Goal: Task Accomplishment & Management: Manage account settings

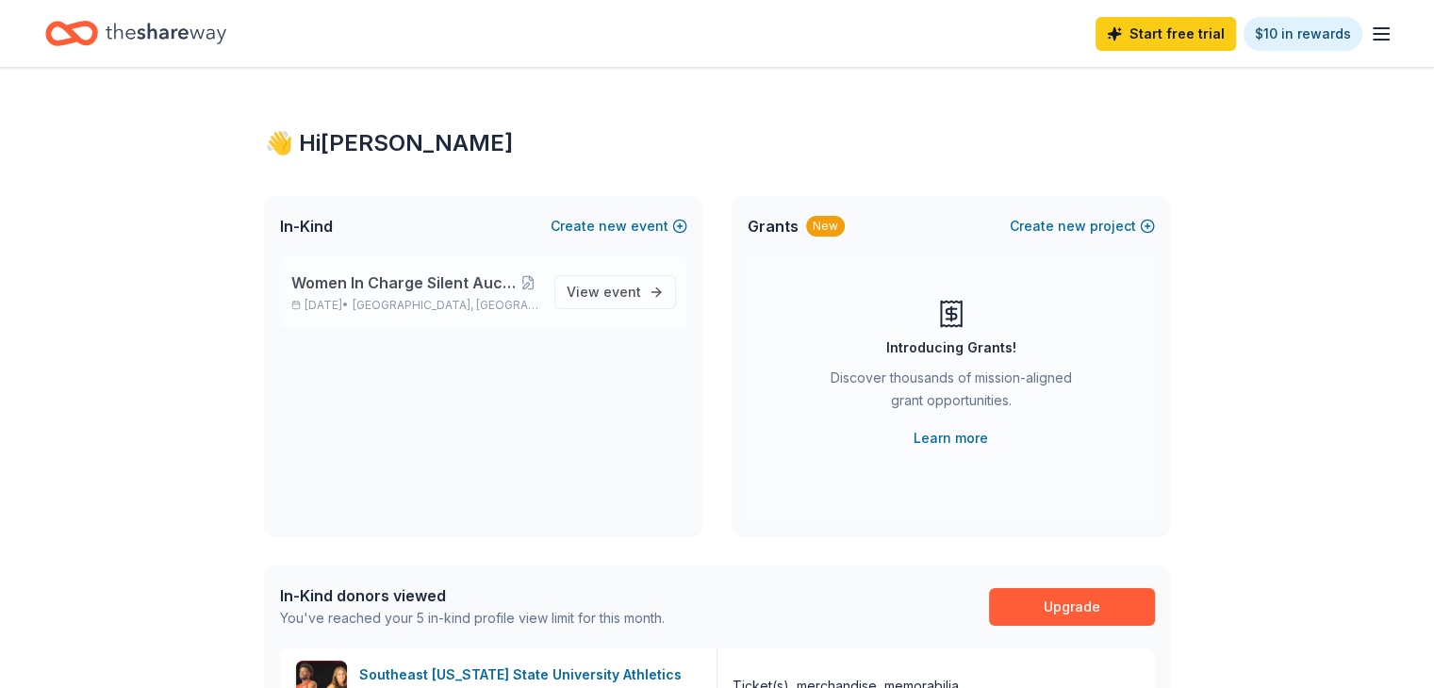
click at [513, 298] on p "[DATE] • [GEOGRAPHIC_DATA], [GEOGRAPHIC_DATA]" at bounding box center [415, 305] width 248 height 15
click at [590, 299] on span "View event" at bounding box center [604, 292] width 74 height 23
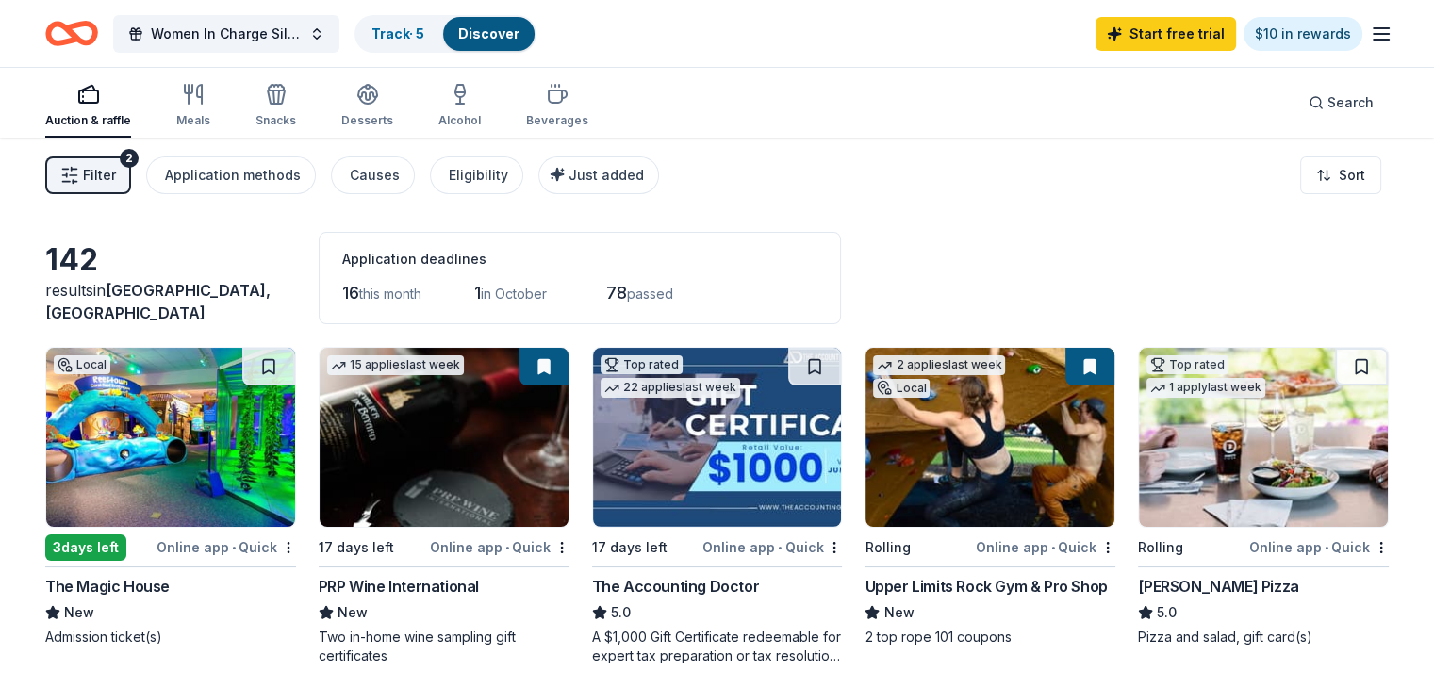
click at [131, 174] on button "Filter 2" at bounding box center [88, 175] width 86 height 38
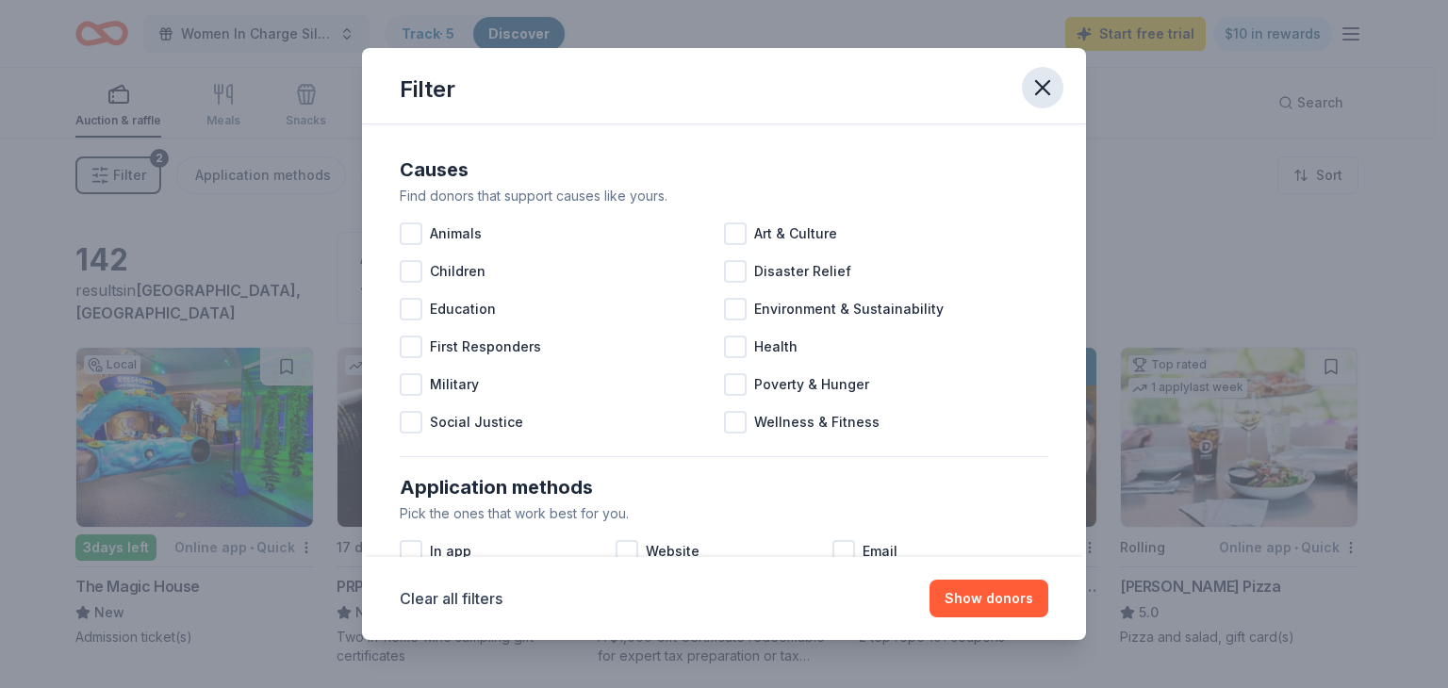
click at [1030, 91] on icon "button" at bounding box center [1042, 87] width 26 height 26
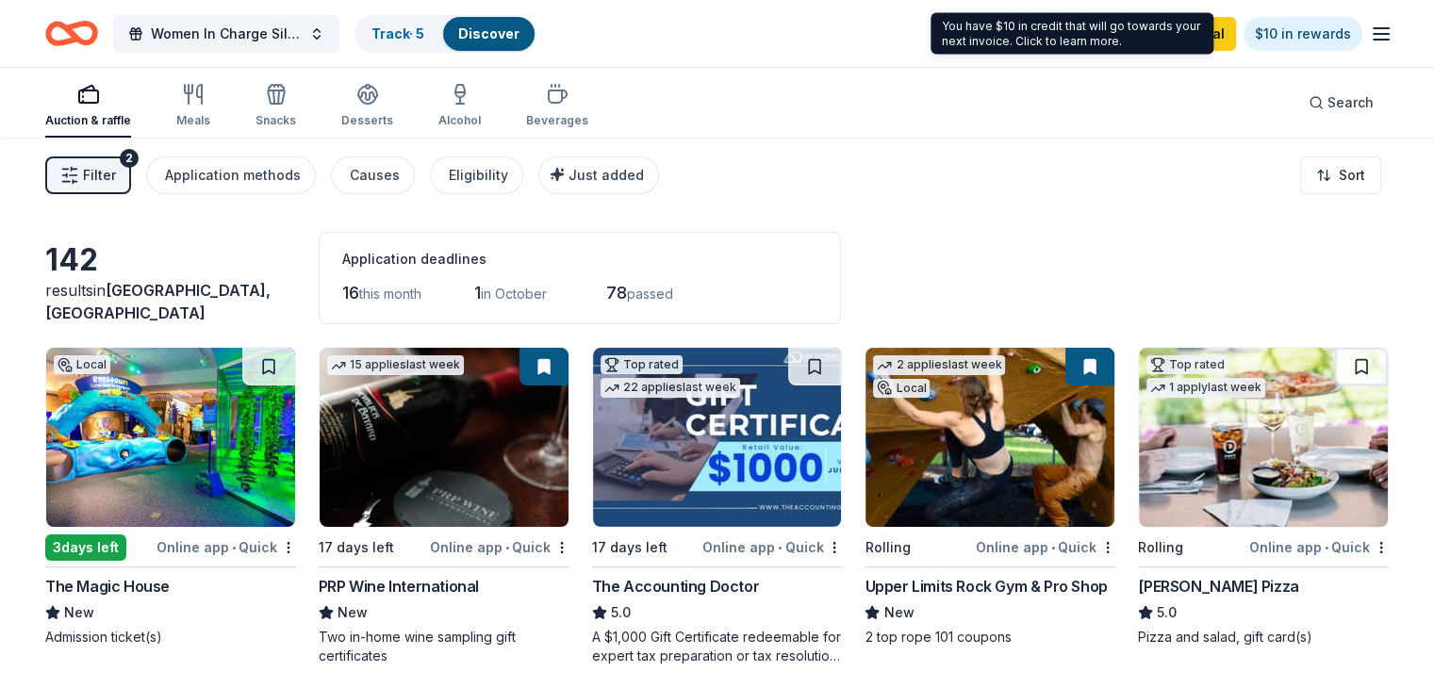
click at [1370, 34] on icon "button" at bounding box center [1381, 34] width 23 height 23
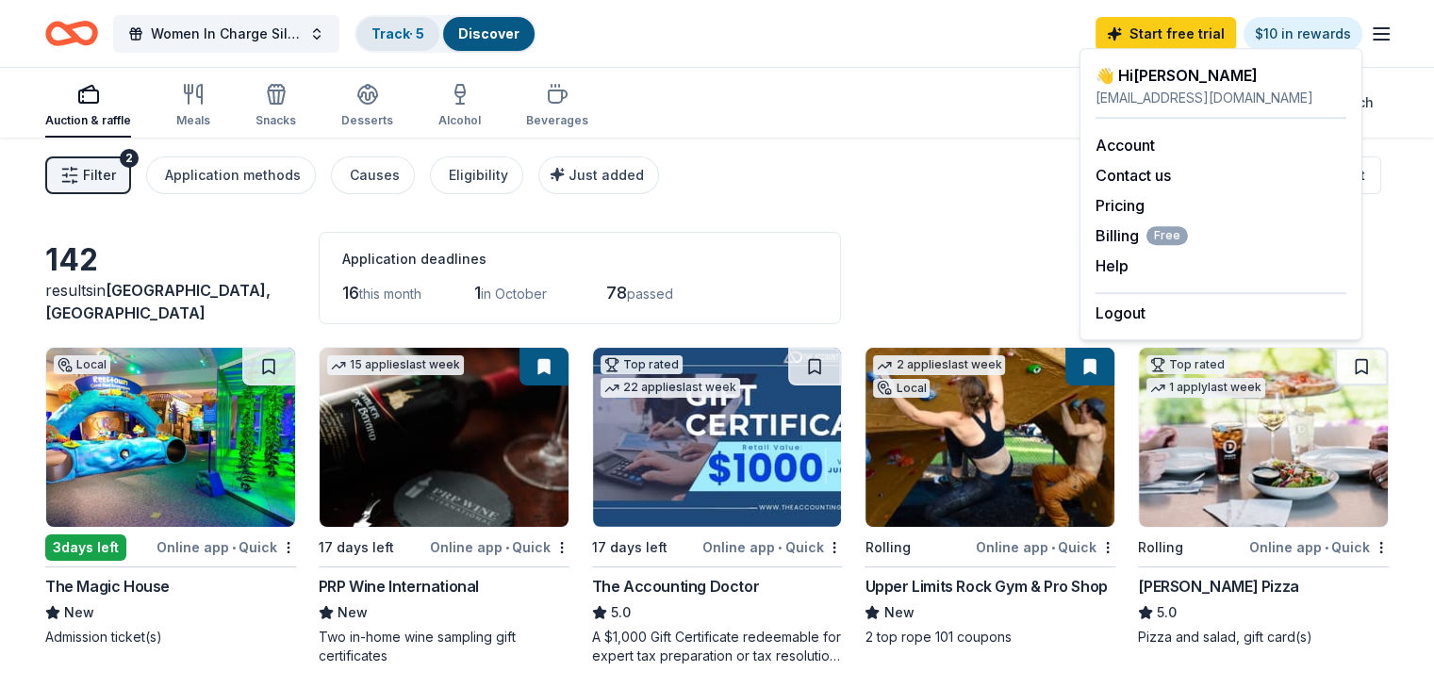
click at [414, 37] on link "Track · 5" at bounding box center [397, 33] width 53 height 16
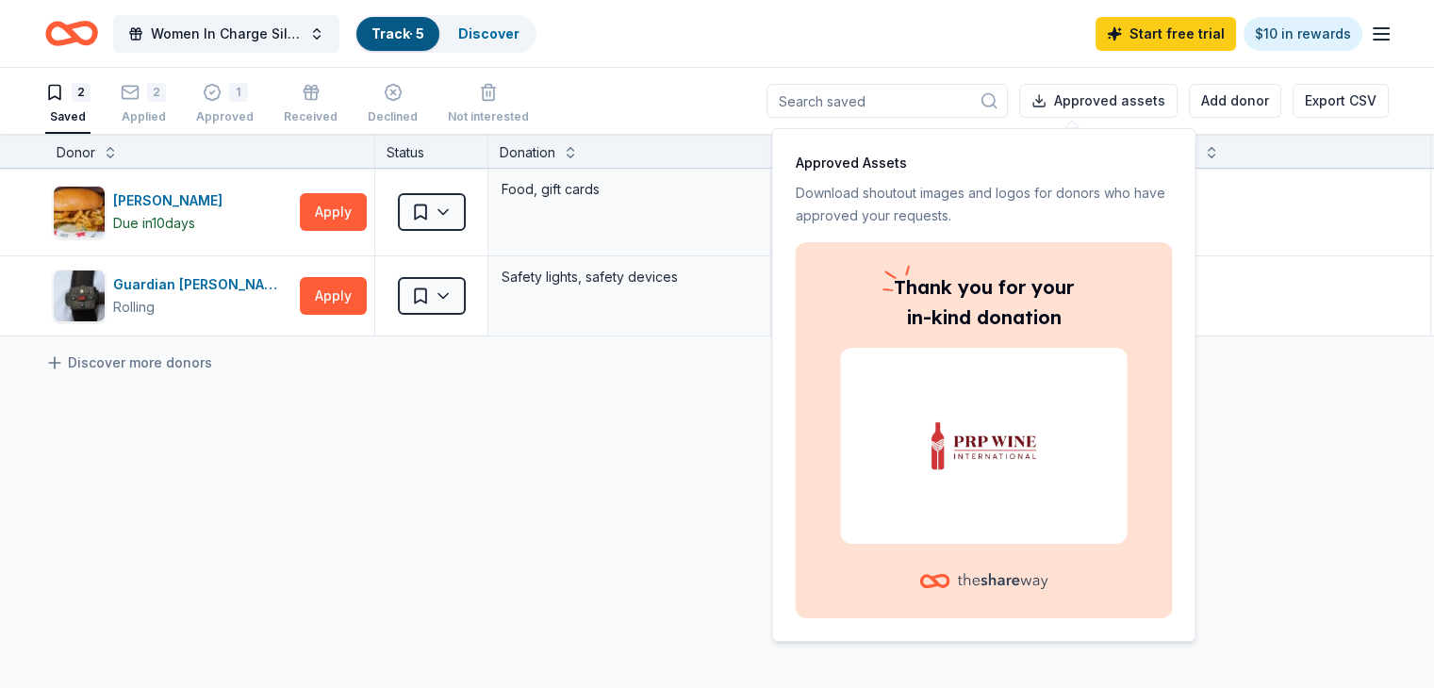
click at [950, 31] on div "Women In Charge Silent Auction and Fall Fundraiser Track · 5 Discover Start fre…" at bounding box center [716, 33] width 1343 height 44
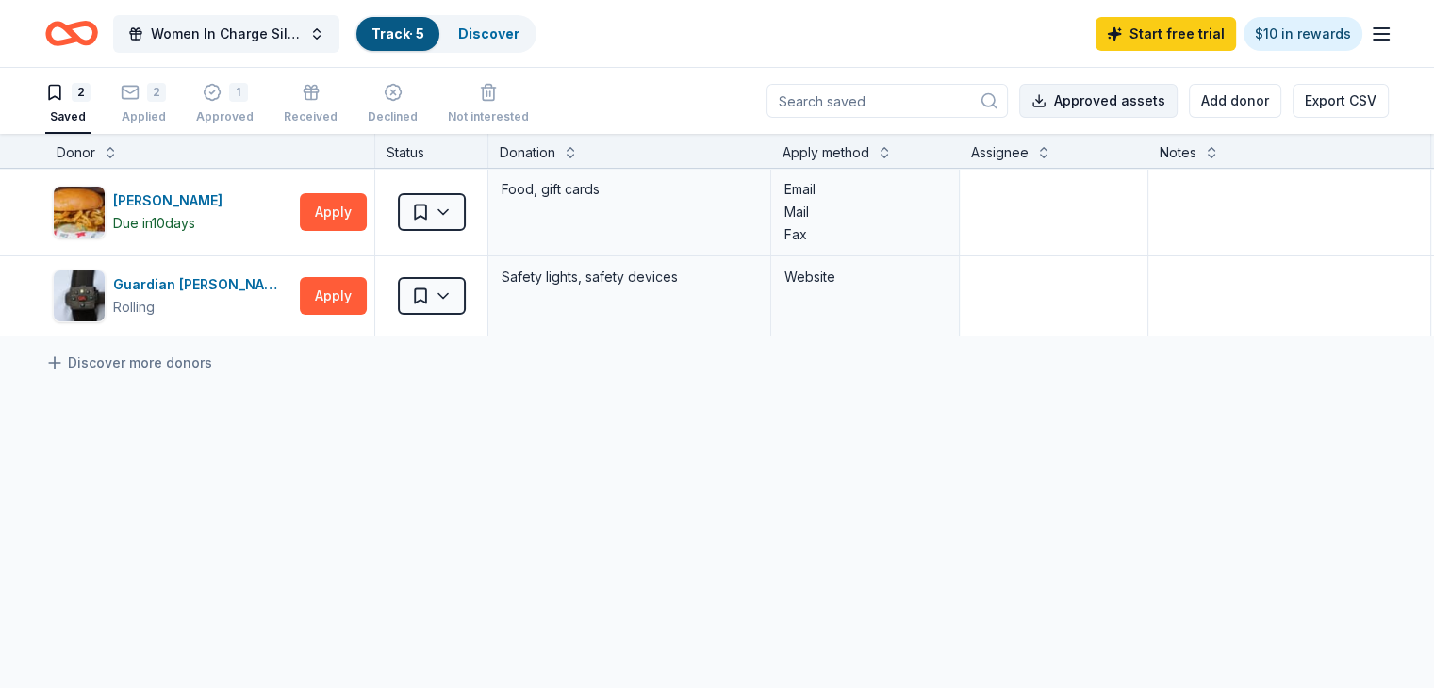
click at [1061, 98] on button "Approved assets" at bounding box center [1098, 101] width 158 height 34
click at [140, 93] on icon "button" at bounding box center [130, 92] width 19 height 19
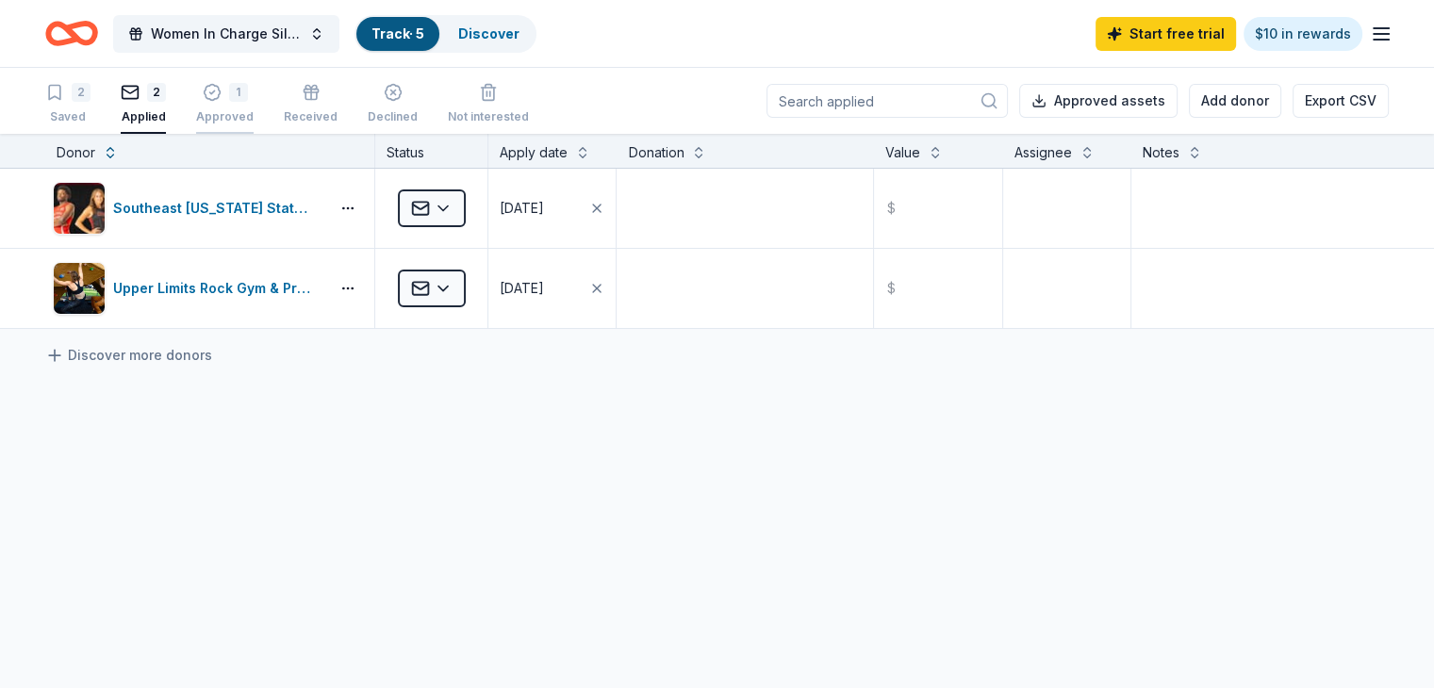
click at [254, 106] on div "1 Approved" at bounding box center [225, 103] width 58 height 41
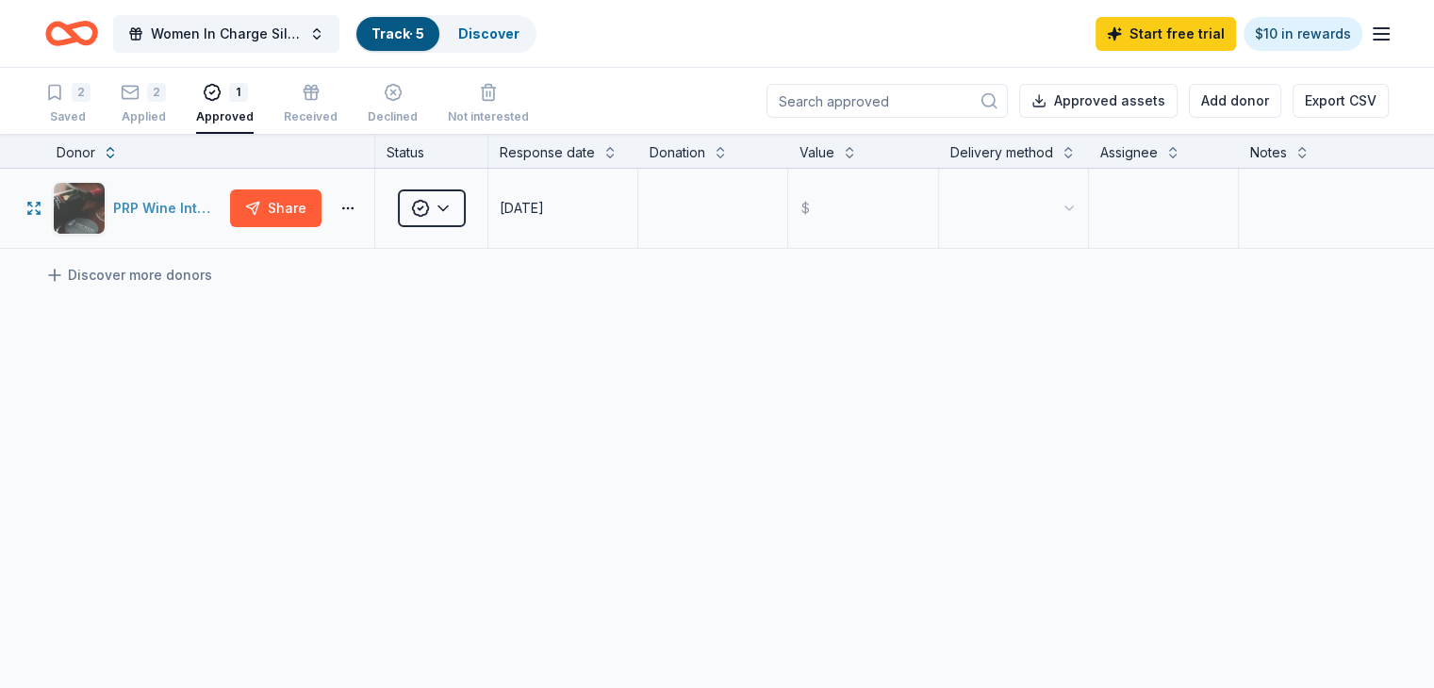
click at [188, 220] on div "PRP Wine International" at bounding box center [167, 208] width 109 height 23
click at [468, 232] on html "Women In Charge Silent Auction and Fall Fundraiser Track · 5 Discover Start fre…" at bounding box center [717, 344] width 1434 height 688
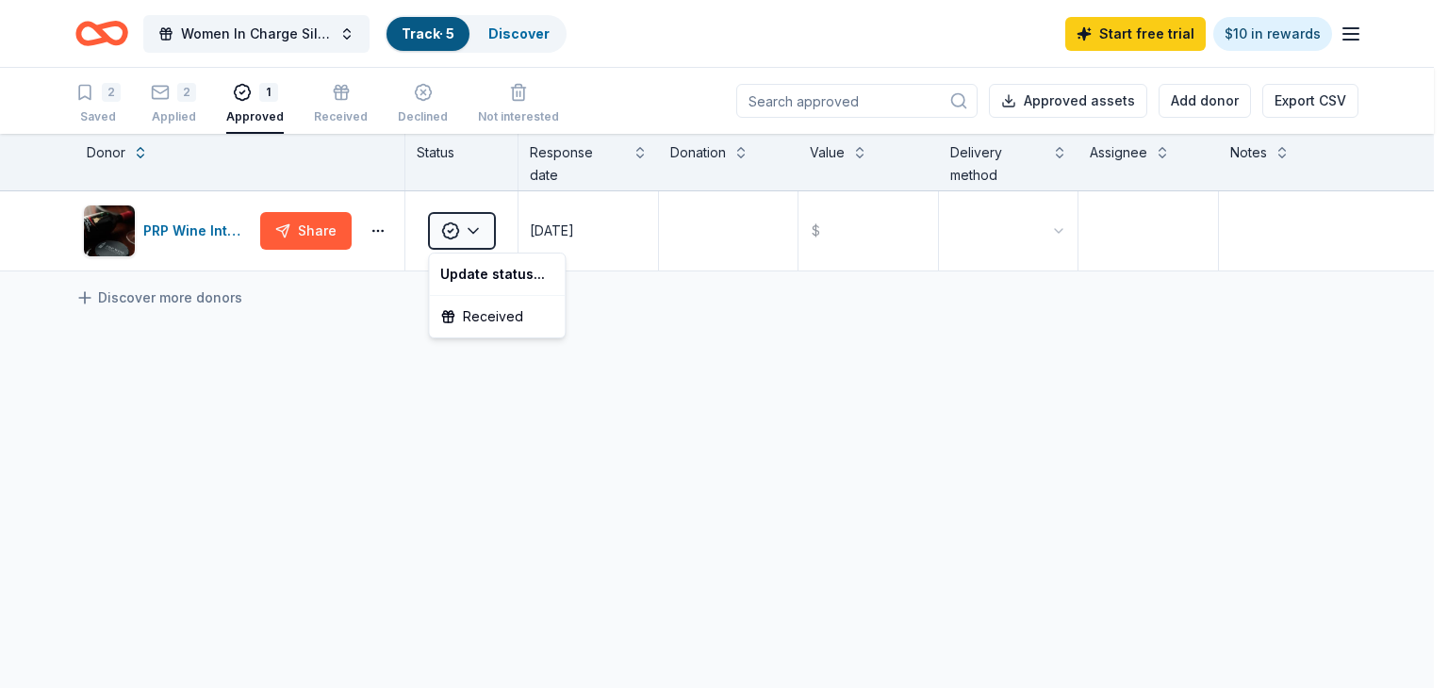
click at [469, 234] on html "Women In Charge Silent Auction and Fall Fundraiser Track · 5 Discover Start fre…" at bounding box center [724, 344] width 1448 height 688
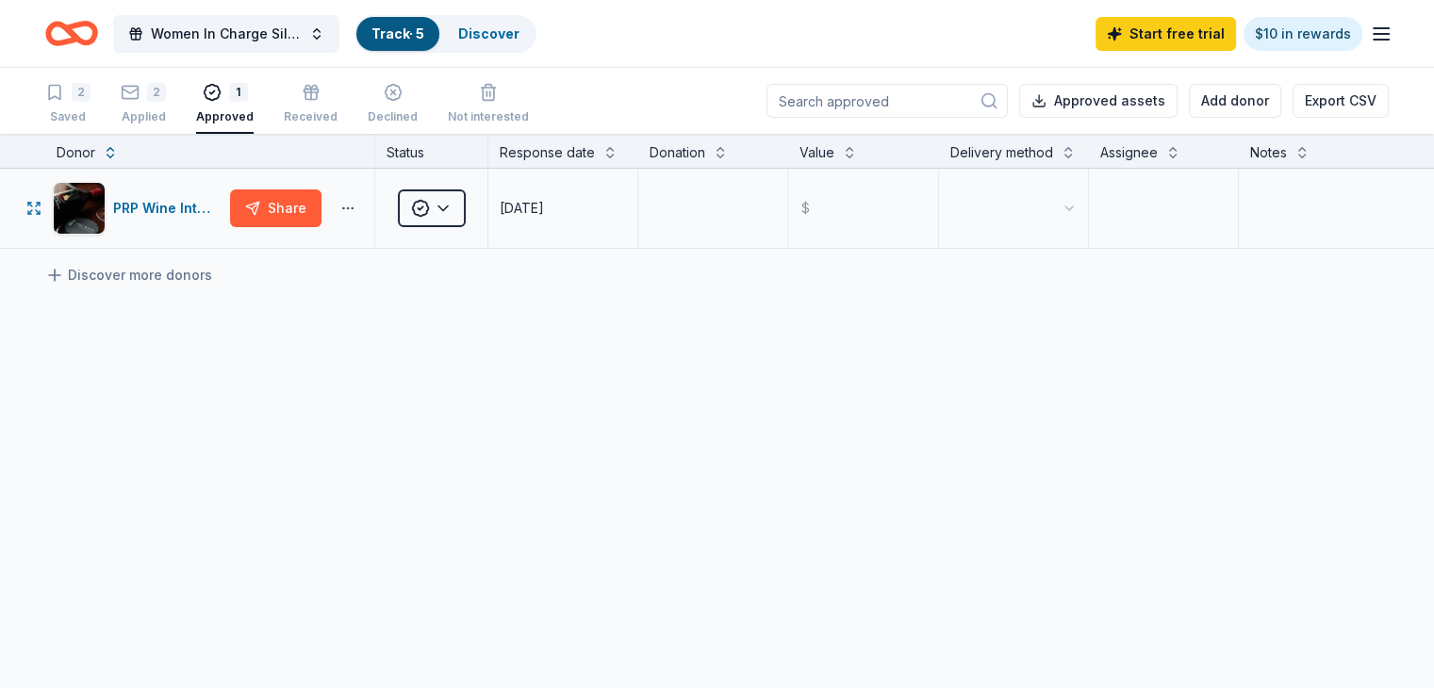
click at [367, 216] on button "button" at bounding box center [348, 208] width 38 height 15
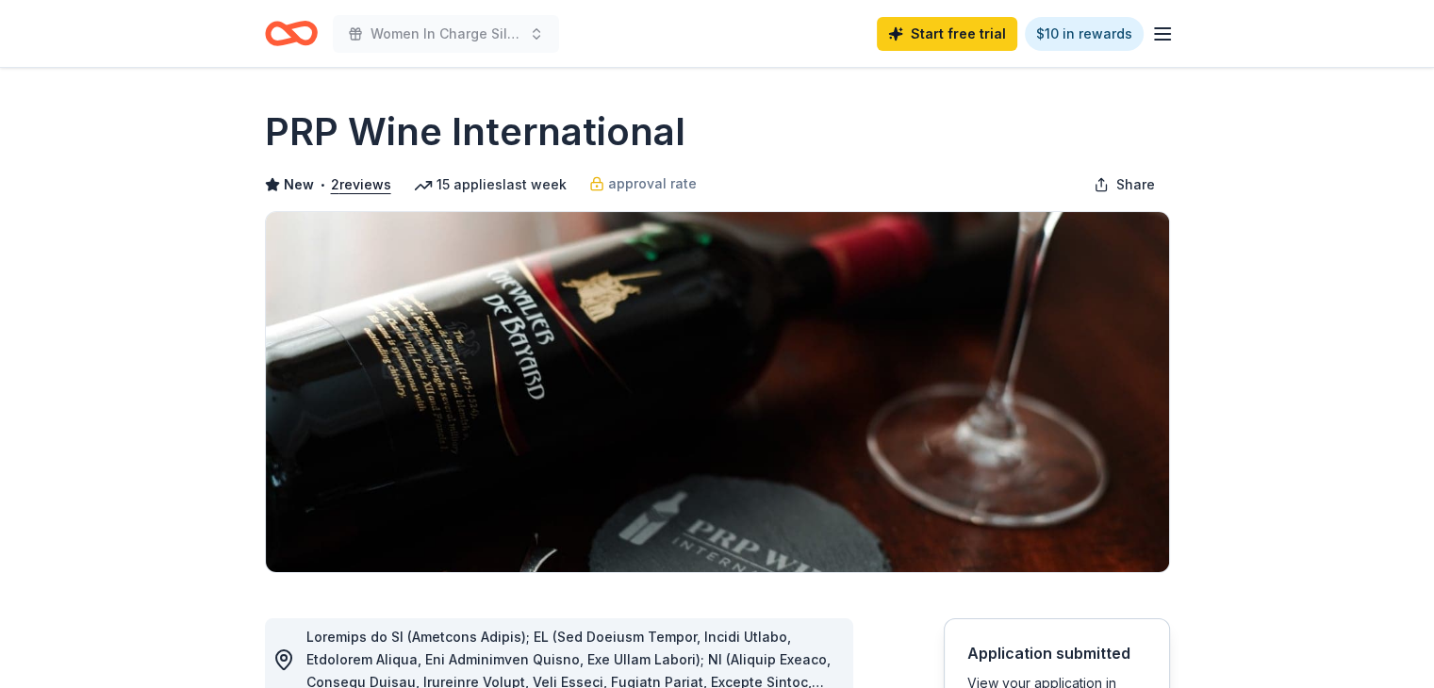
drag, startPoint x: 679, startPoint y: 127, endPoint x: 563, endPoint y: 134, distance: 116.1
click at [563, 134] on h1 "PRP Wine International" at bounding box center [475, 132] width 420 height 53
click at [1139, 182] on span "Share" at bounding box center [1135, 184] width 39 height 23
